Goal: Task Accomplishment & Management: Manage account settings

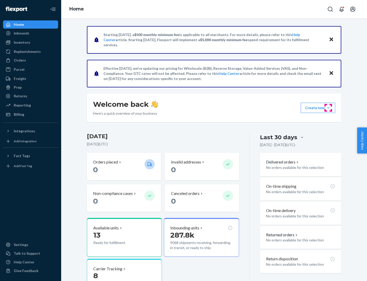
click at [329, 108] on button "Create new Create new inbound Create new order Create new product" at bounding box center [318, 108] width 34 height 10
click at [31, 33] on div "Inbounds" at bounding box center [31, 33] width 54 height 7
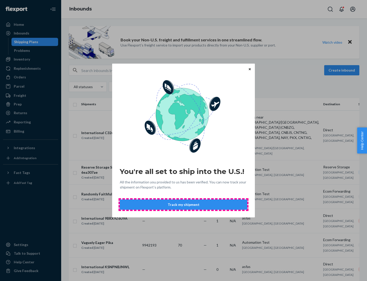
click at [184, 204] on button "Track my shipment" at bounding box center [184, 204] width 128 height 10
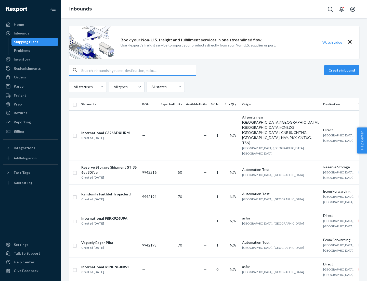
click at [343, 70] on button "Create inbound" at bounding box center [341, 70] width 35 height 10
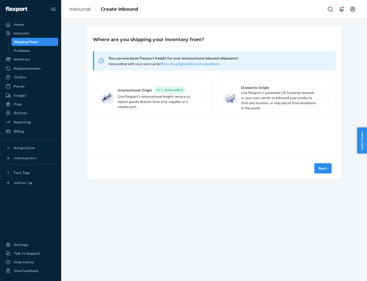
click at [153, 98] on label "International Origin DTC Available Use Flexport's international freight service…" at bounding box center [152, 98] width 119 height 38
click at [203, 98] on input "International Origin DTC Available Use Flexport's international freight service…" at bounding box center [204, 97] width 3 height 3
radio input "true"
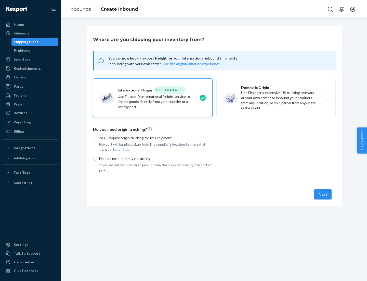
click at [156, 158] on p "No, I do not need origin trucking" at bounding box center [155, 158] width 113 height 5
click at [97, 158] on input "No, I do not need origin trucking" at bounding box center [95, 158] width 4 height 4
radio input "true"
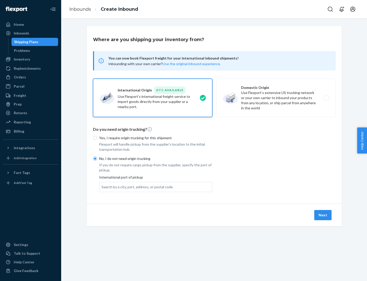
click at [136, 186] on div "Search by a city, port, address, or postal code" at bounding box center [137, 186] width 71 height 5
click at [102, 186] on input "Search by a city, port, address, or postal code" at bounding box center [102, 186] width 1 height 5
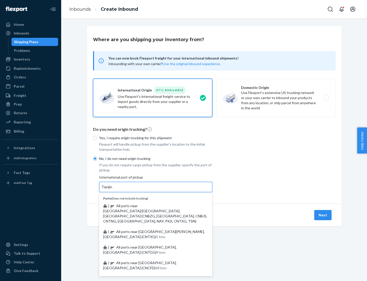
click at [151, 205] on span "| All ports near [GEOGRAPHIC_DATA]/[GEOGRAPHIC_DATA], [GEOGRAPHIC_DATA] (CNBZG,…" at bounding box center [155, 213] width 104 height 20
click at [113, 189] on input "Tianjin" at bounding box center [107, 186] width 11 height 5
type input "All ports near [GEOGRAPHIC_DATA]/[GEOGRAPHIC_DATA], [GEOGRAPHIC_DATA] (CNBZG, […"
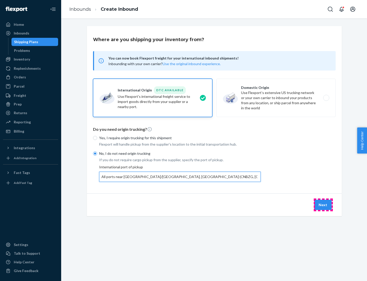
click at [323, 204] on button "Next" at bounding box center [322, 204] width 17 height 10
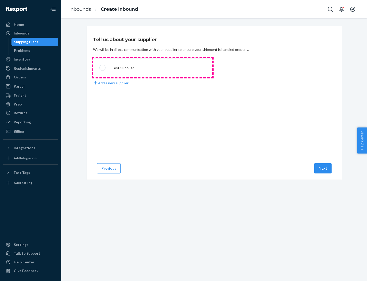
click at [153, 68] on label "Test Supplier" at bounding box center [152, 67] width 119 height 19
click at [103, 68] on input "Test Supplier" at bounding box center [100, 67] width 3 height 3
radio input "true"
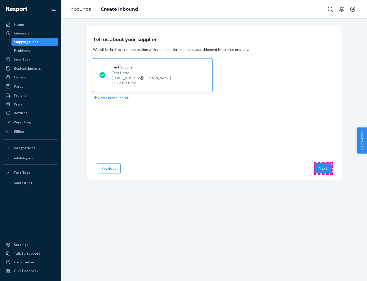
click at [323, 168] on button "Next" at bounding box center [322, 168] width 17 height 10
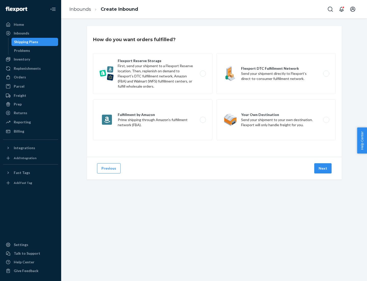
click at [214, 91] on div "Flexport Reserve Storage First, send your shipment to a Flexport Reserve locati…" at bounding box center [214, 97] width 243 height 88
click at [276, 73] on label "Flexport DTC Fulfillment Network Send your shipment directly to Flexport’s dire…" at bounding box center [276, 73] width 119 height 41
click at [326, 73] on input "Flexport DTC Fulfillment Network Send your shipment directly to Flexport’s dire…" at bounding box center [327, 73] width 3 height 3
radio input "true"
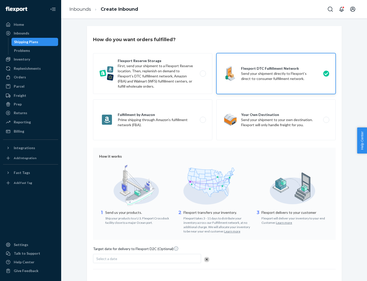
scroll to position [37, 0]
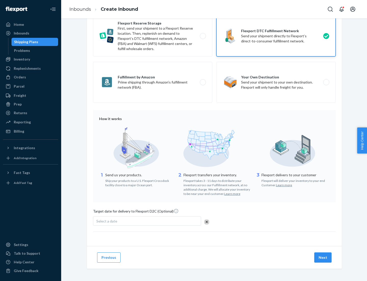
click at [323, 257] on button "Next" at bounding box center [322, 257] width 17 height 10
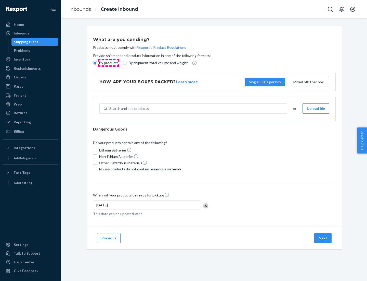
click at [108, 63] on p "By products" at bounding box center [108, 62] width 19 height 5
click at [97, 63] on input "By products" at bounding box center [95, 63] width 4 height 4
click at [128, 108] on div "Search and add products" at bounding box center [129, 108] width 40 height 5
click at [110, 108] on input "Search and add products" at bounding box center [109, 108] width 1 height 5
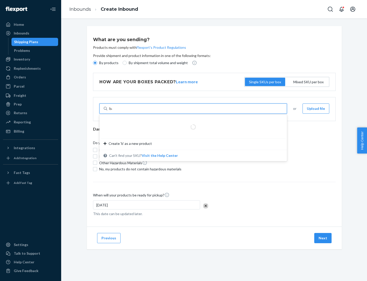
type input "basic"
click at [192, 121] on div "Basic Test Product 1" at bounding box center [191, 120] width 175 height 5
click at [118, 111] on input "basic" at bounding box center [113, 108] width 8 height 5
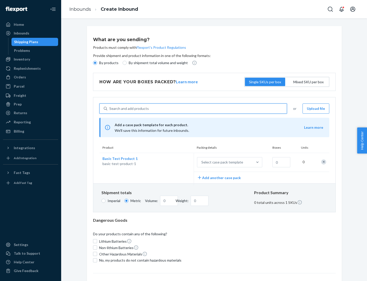
scroll to position [12, 0]
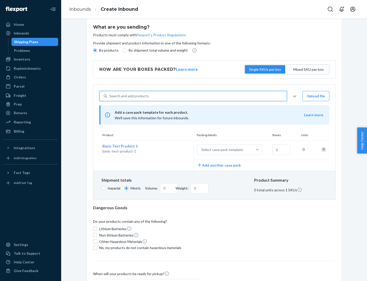
click at [221, 149] on div "Select case pack template" at bounding box center [222, 149] width 42 height 5
click at [176, 149] on input "Select case pack template" at bounding box center [176, 149] width 0 height 0
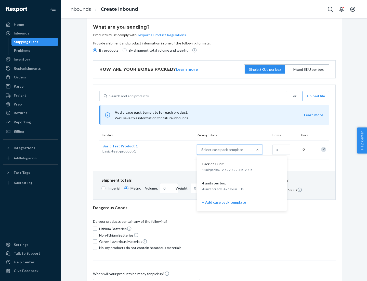
scroll to position [29, 0]
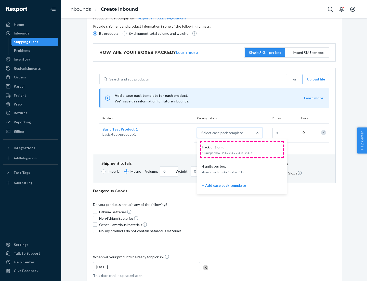
click at [242, 149] on div "Pack of 1 unit" at bounding box center [241, 146] width 82 height 5
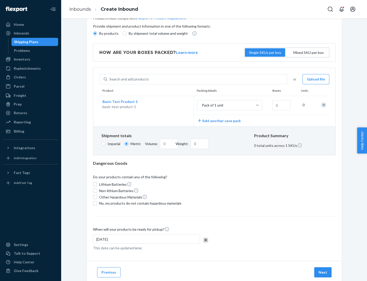
scroll to position [0, 0]
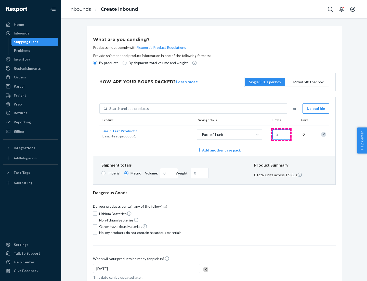
type input "1.09"
type input "1"
type input "10.89"
type input "10"
type input "0.02"
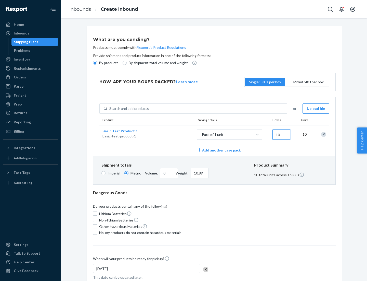
type input "108.86"
type input "100"
type input "0.23"
type input "1088.62"
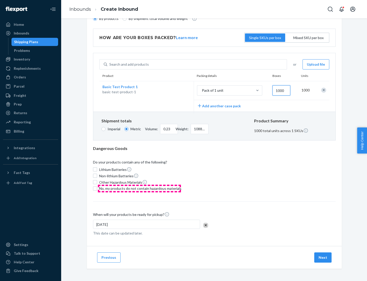
type input "1000"
click at [140, 188] on span "No, my products do not contain hazardous materials" at bounding box center [140, 188] width 82 height 5
click at [97, 188] on input "No, my products do not contain hazardous materials" at bounding box center [95, 188] width 4 height 4
checkbox input "true"
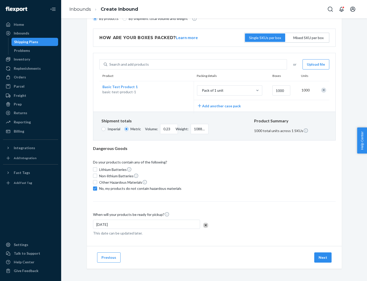
click at [323, 257] on button "Next" at bounding box center [322, 257] width 17 height 10
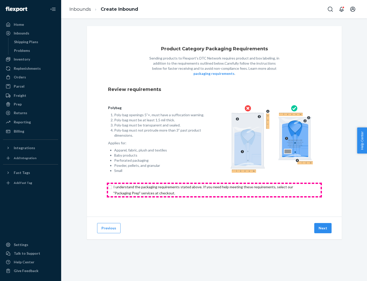
click at [214, 190] on input "checkbox" at bounding box center [214, 190] width 213 height 12
checkbox input "true"
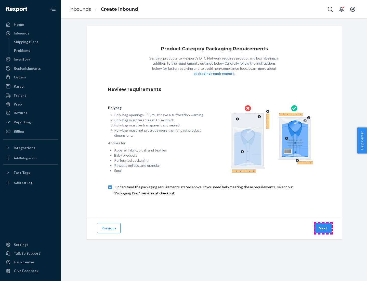
click at [323, 228] on button "Next" at bounding box center [322, 228] width 17 height 10
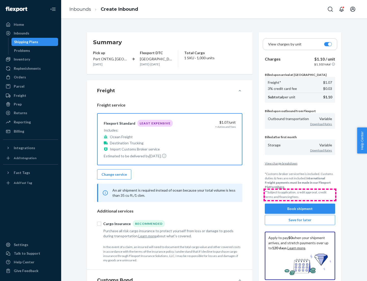
scroll to position [59, 0]
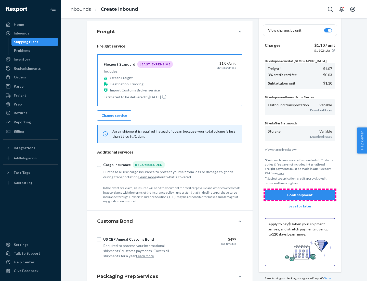
click at [300, 194] on button "Book shipment" at bounding box center [300, 195] width 70 height 10
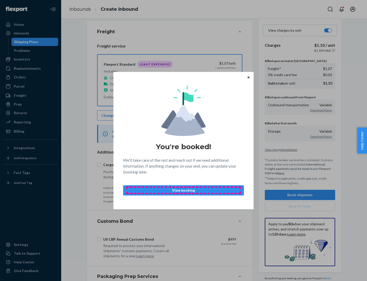
click at [184, 190] on p "View booking" at bounding box center [184, 189] width 112 height 5
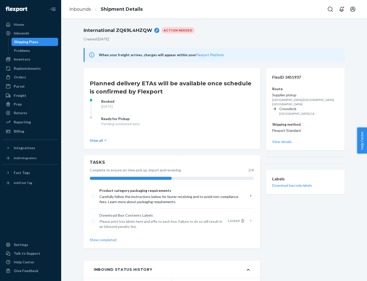
scroll to position [41, 0]
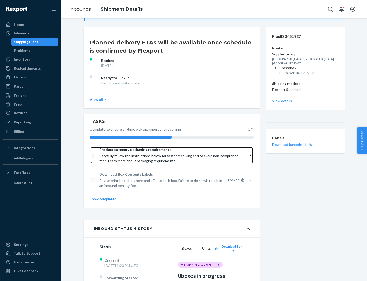
click at [170, 149] on span "Product category packaging requirements" at bounding box center [169, 149] width 141 height 5
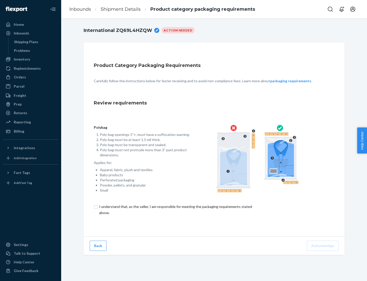
click at [175, 209] on input "checkbox" at bounding box center [179, 209] width 170 height 12
checkbox input "true"
click at [323, 245] on button "Acknowledge" at bounding box center [323, 245] width 32 height 10
